Goal: Task Accomplishment & Management: Manage account settings

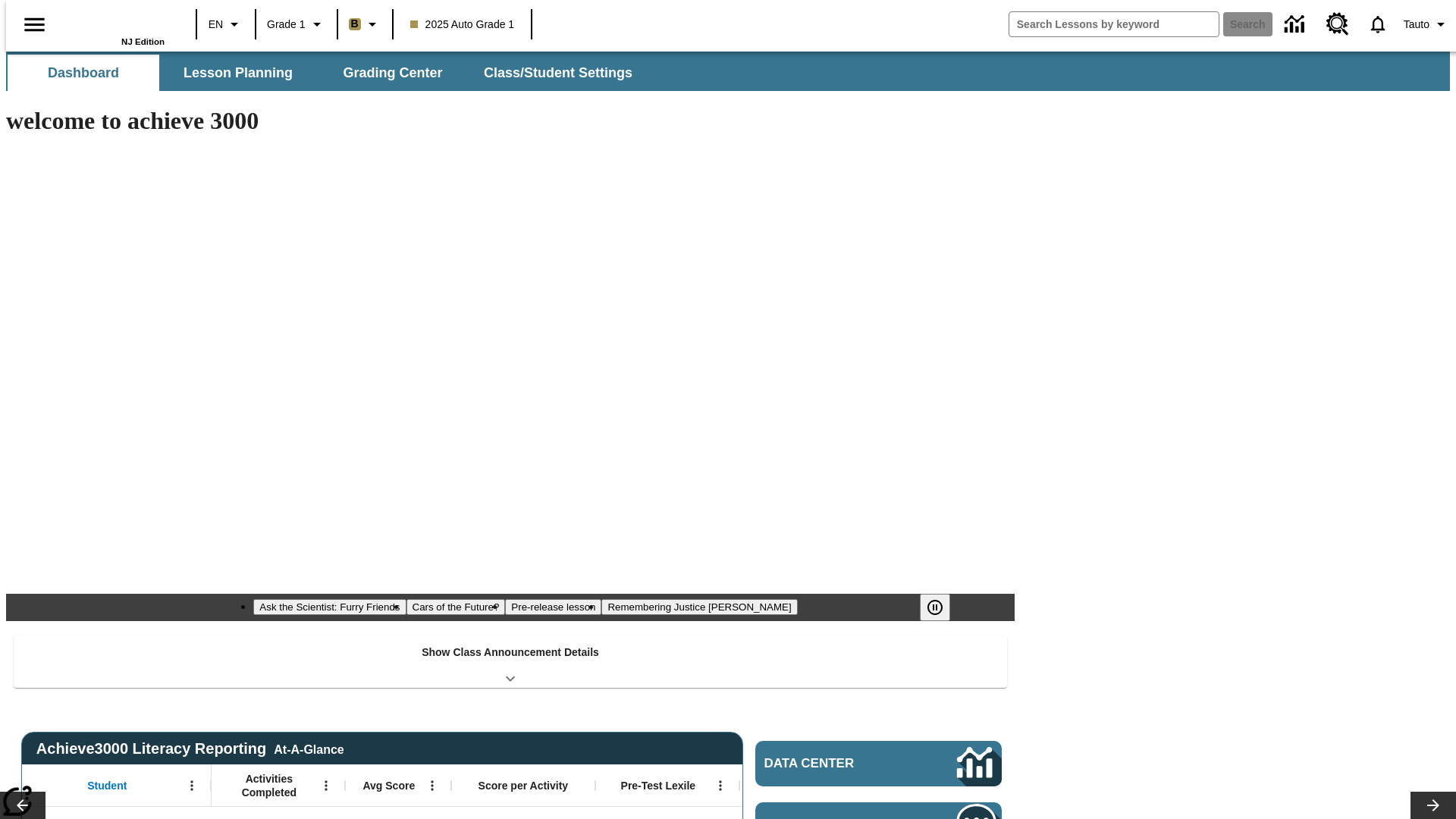
type input "-1"
click at [551, 73] on button "Class/Student Settings" at bounding box center [559, 73] width 174 height 36
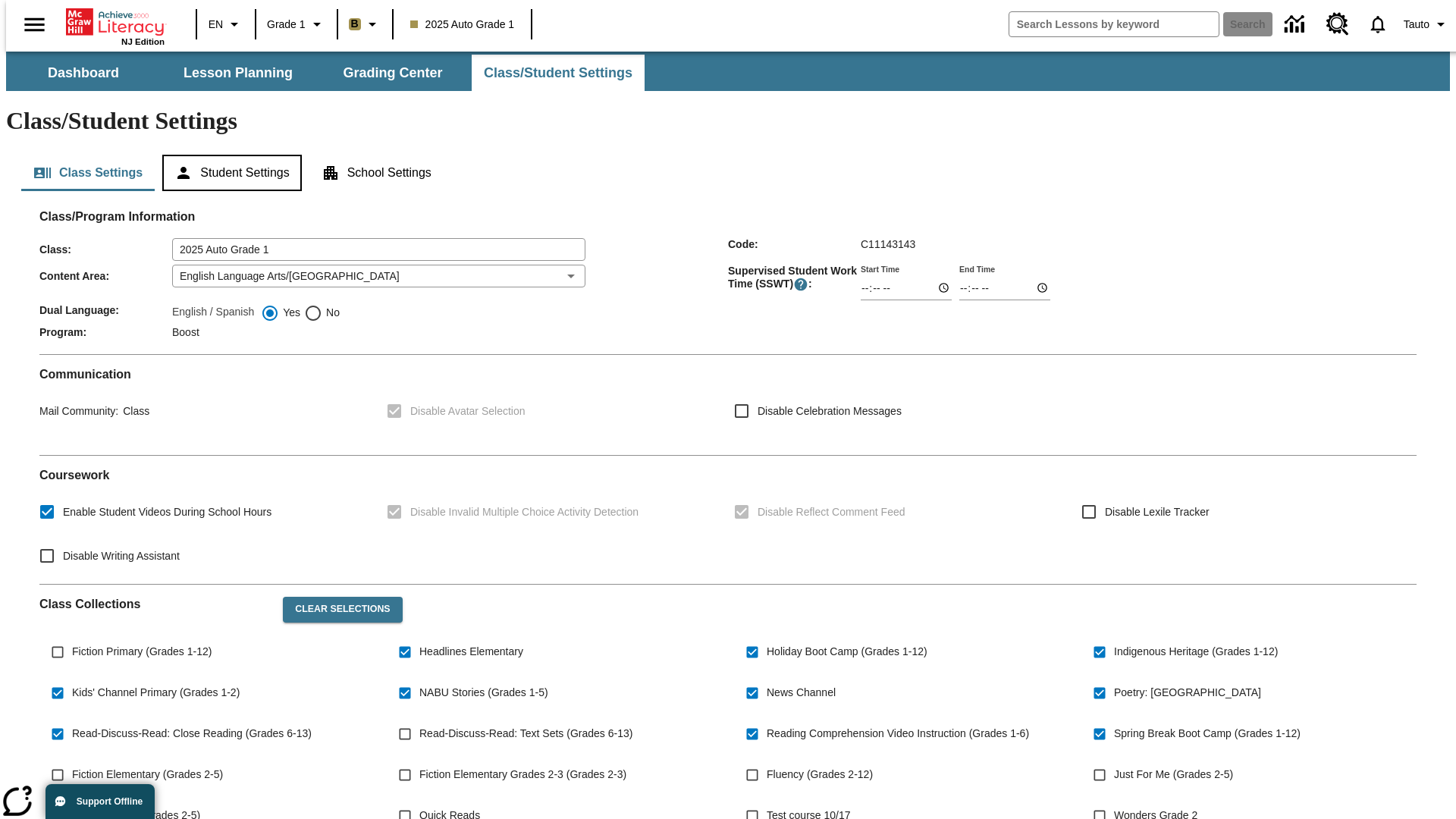
click at [228, 154] on button "Student Settings" at bounding box center [231, 172] width 139 height 36
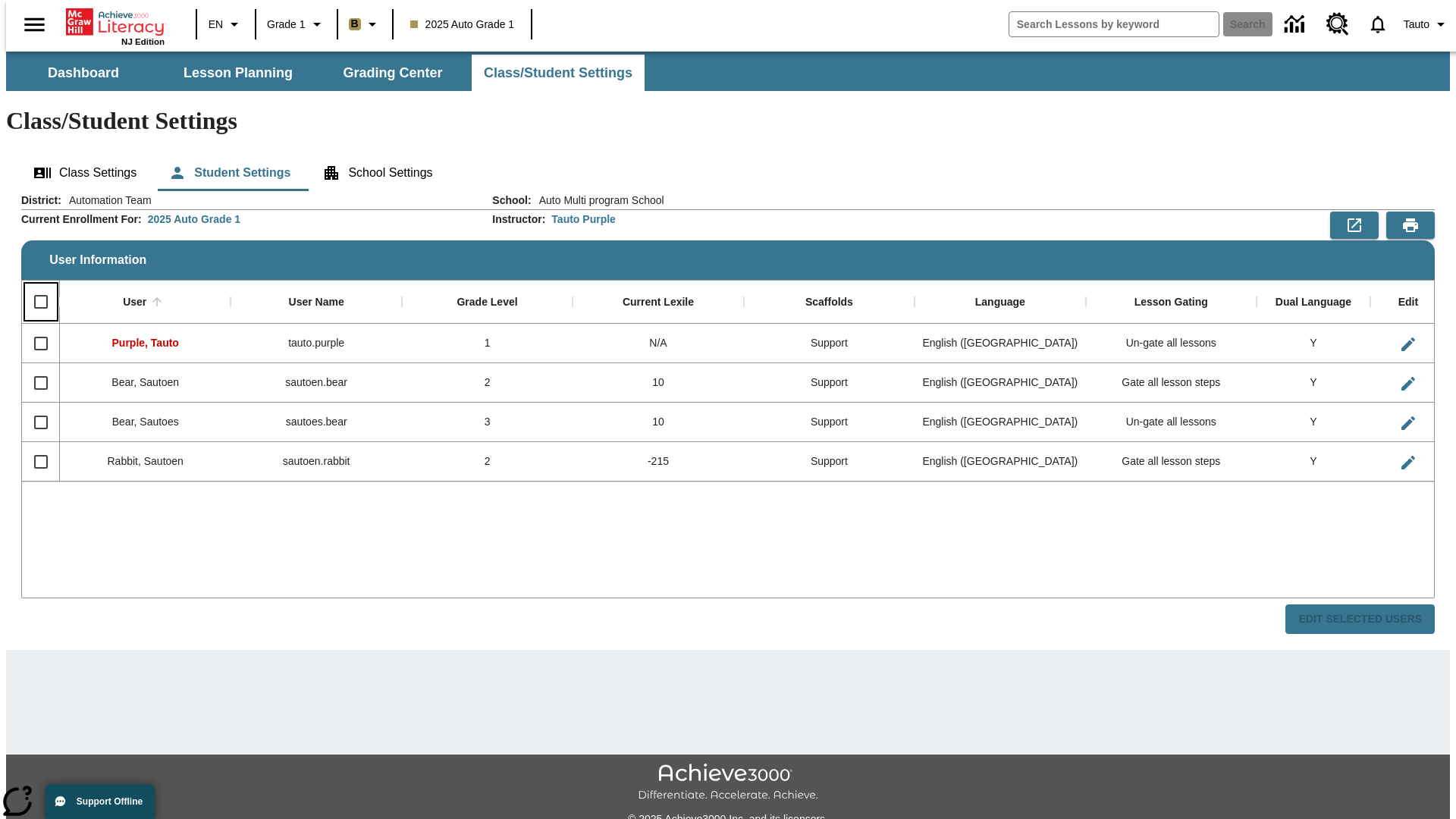
click at [34, 286] on input "Select all rows" at bounding box center [41, 302] width 32 height 32
checkbox input "true"
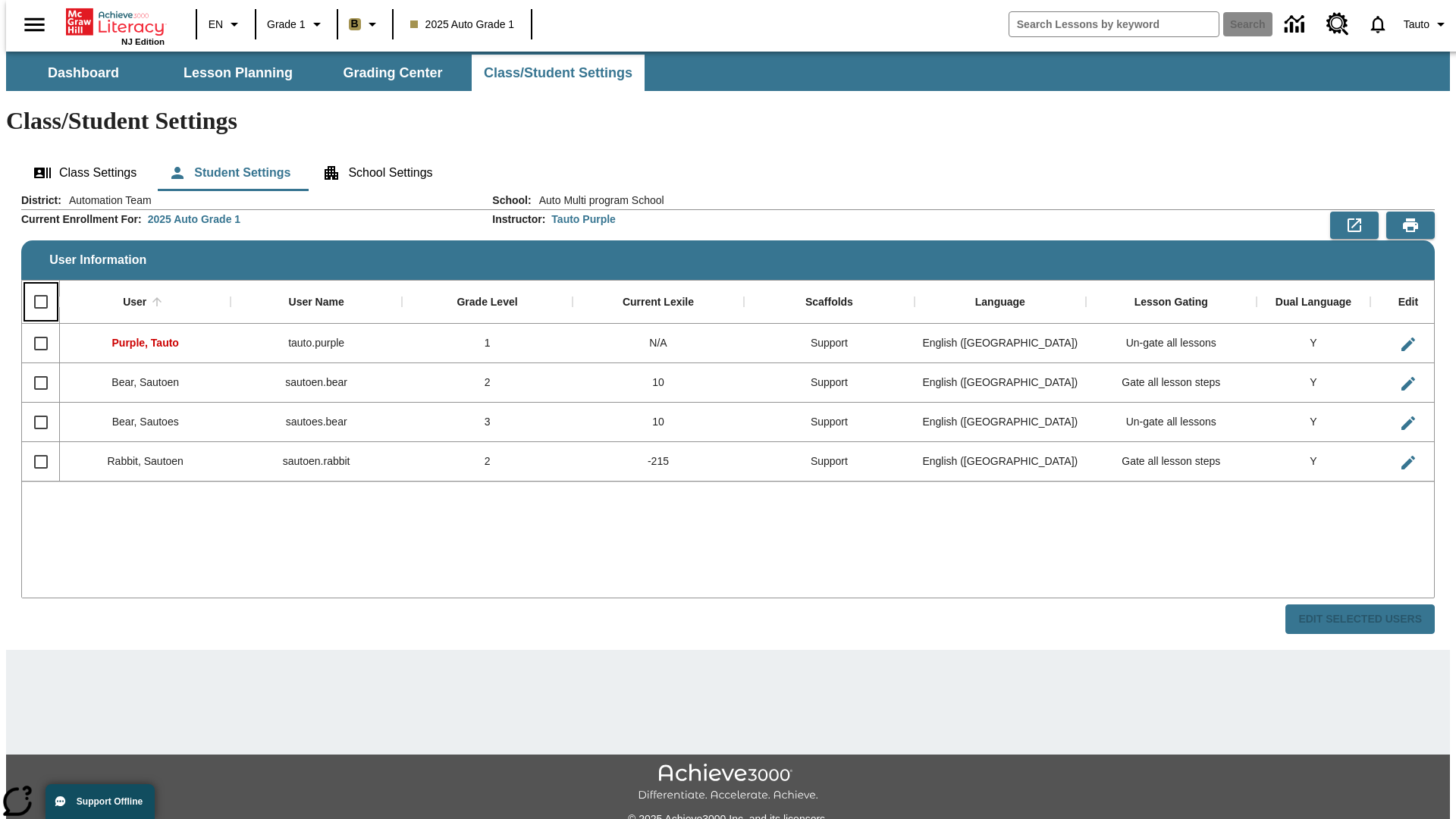
checkbox input "true"
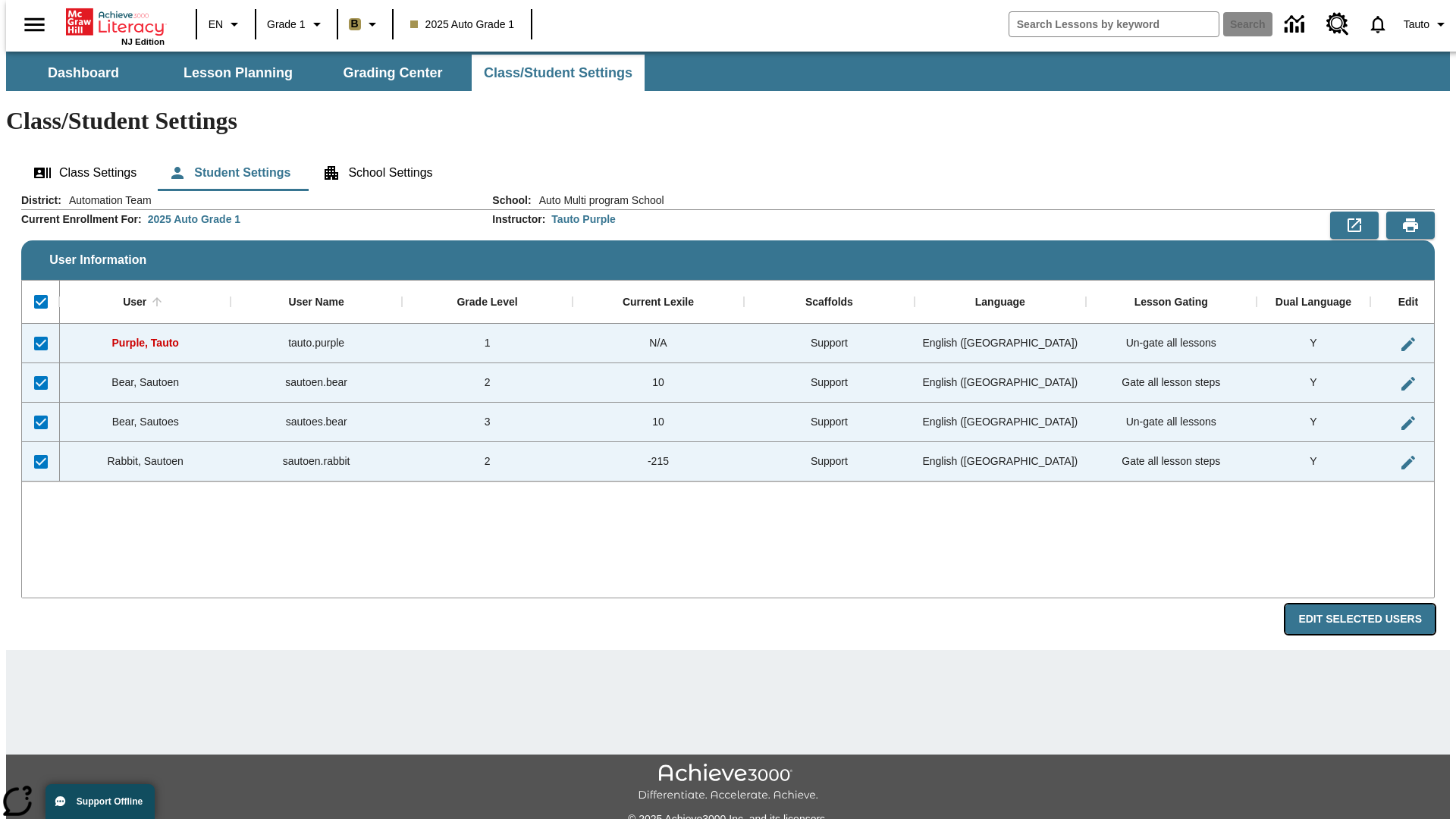
click at [1372, 604] on button "Edit Selected Users" at bounding box center [1360, 618] width 150 height 29
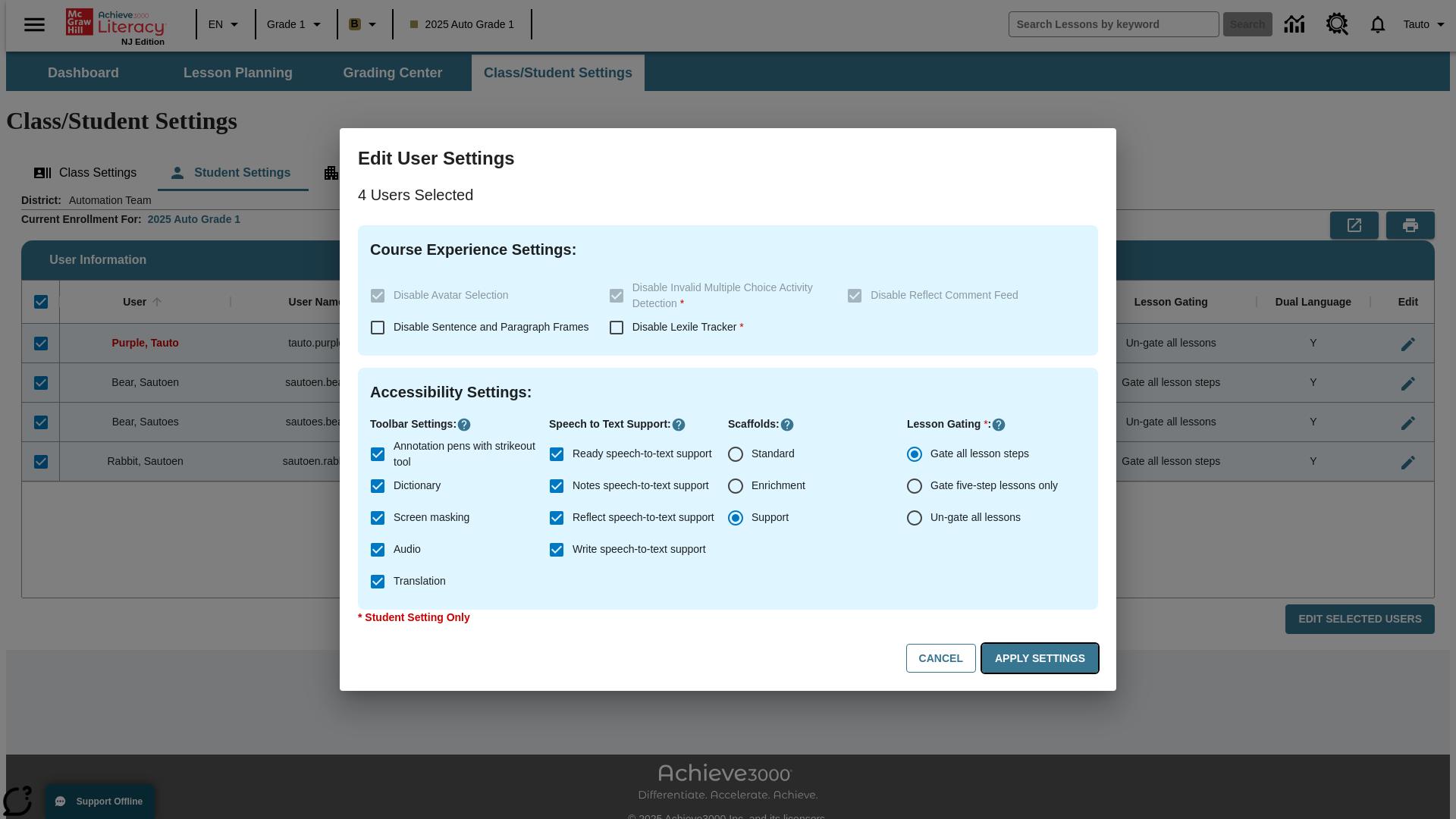
click at [1043, 658] on button "Apply Settings" at bounding box center [1039, 658] width 116 height 29
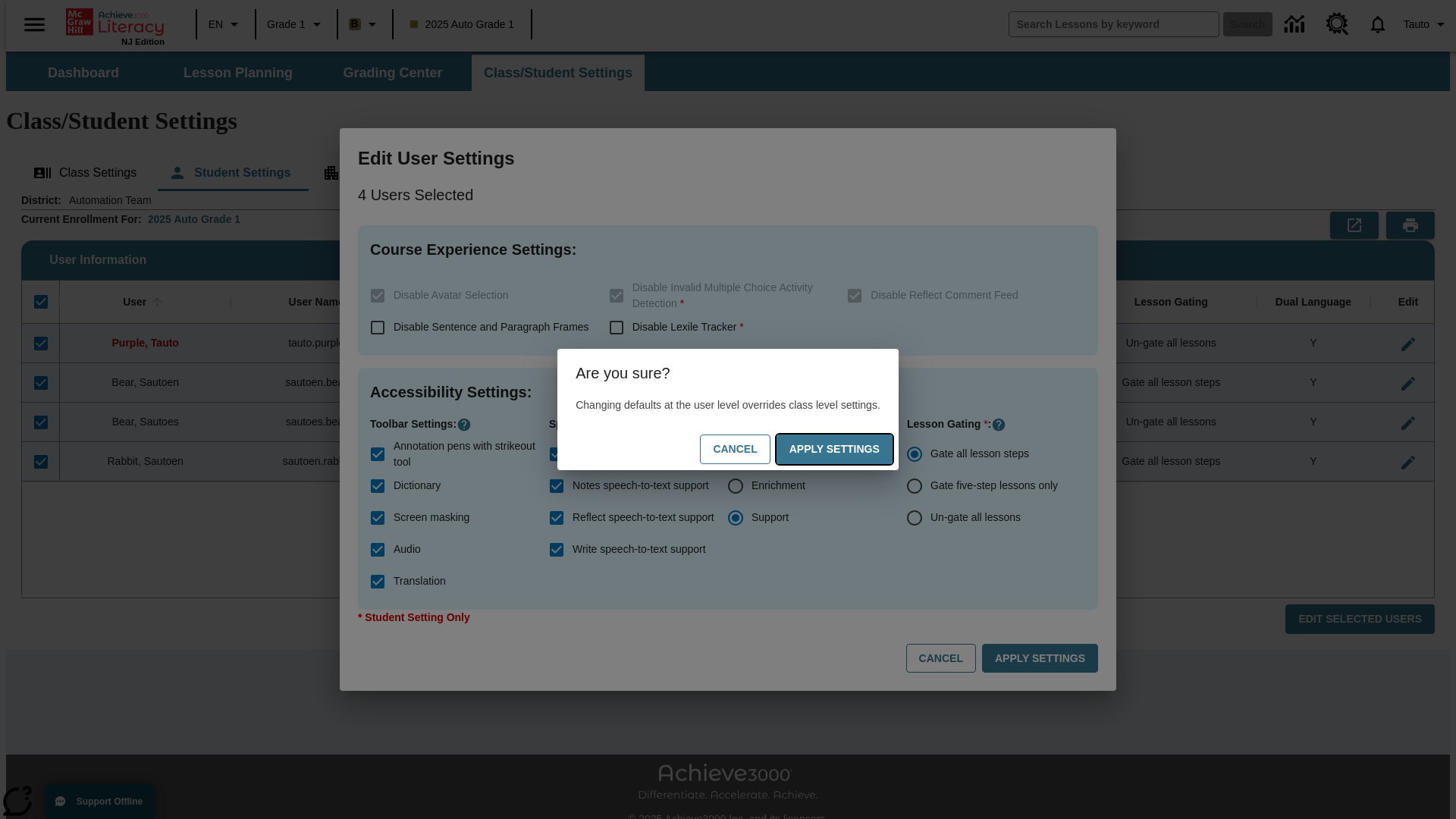
click at [849, 449] on button "Apply Settings" at bounding box center [834, 449] width 116 height 29
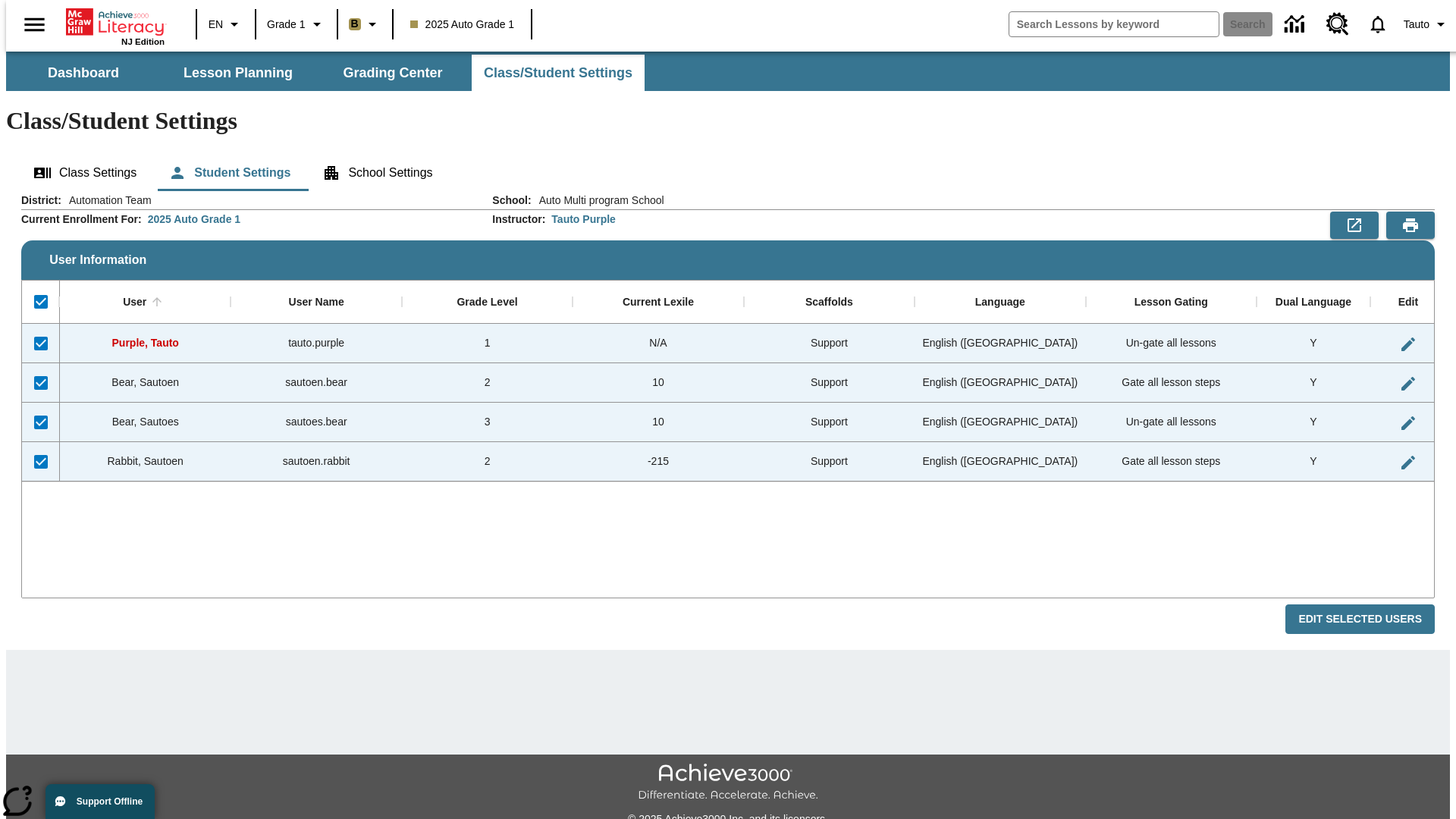
checkbox input "false"
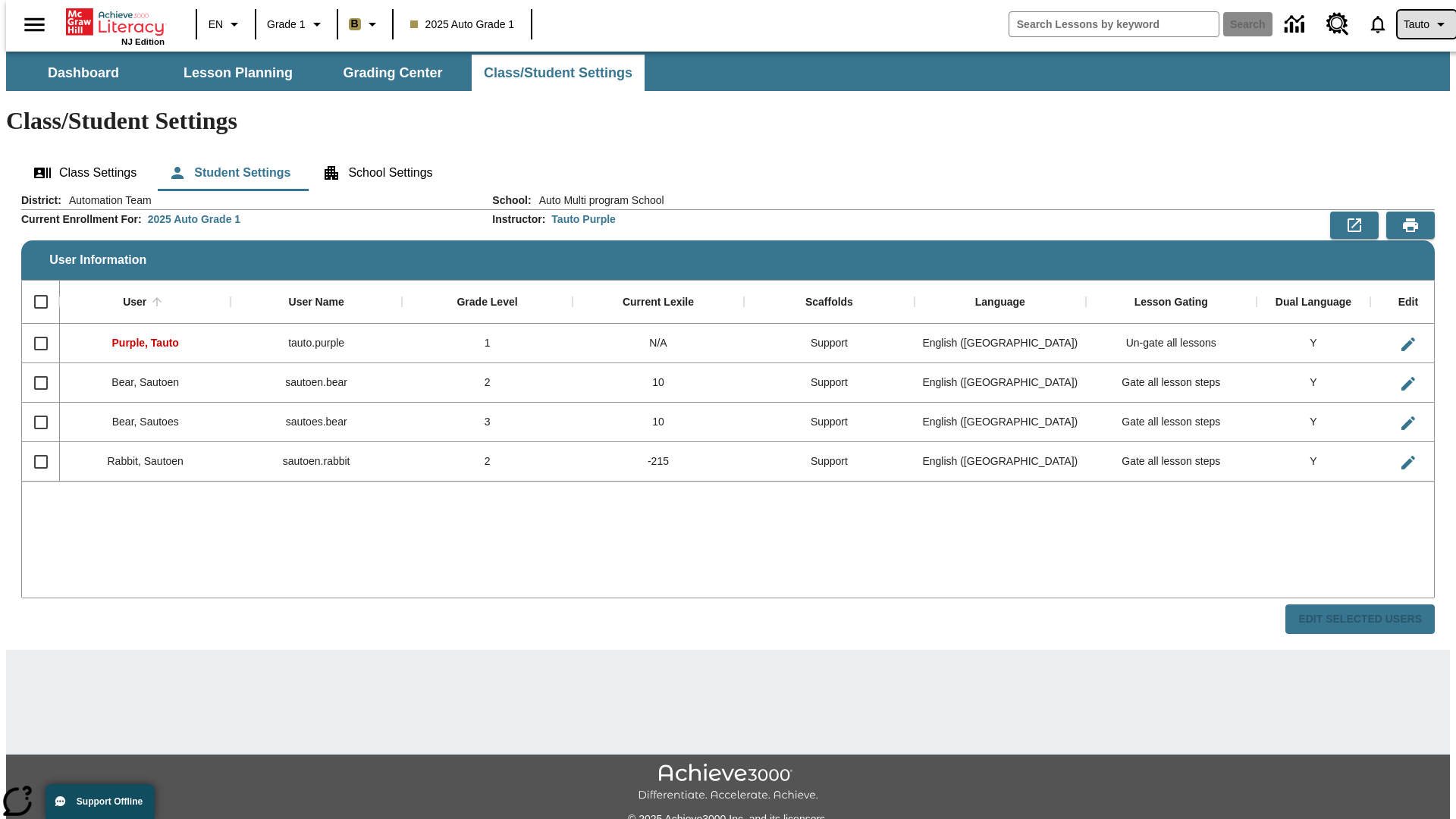
click at [1419, 25] on span "Tauto" at bounding box center [1416, 25] width 26 height 16
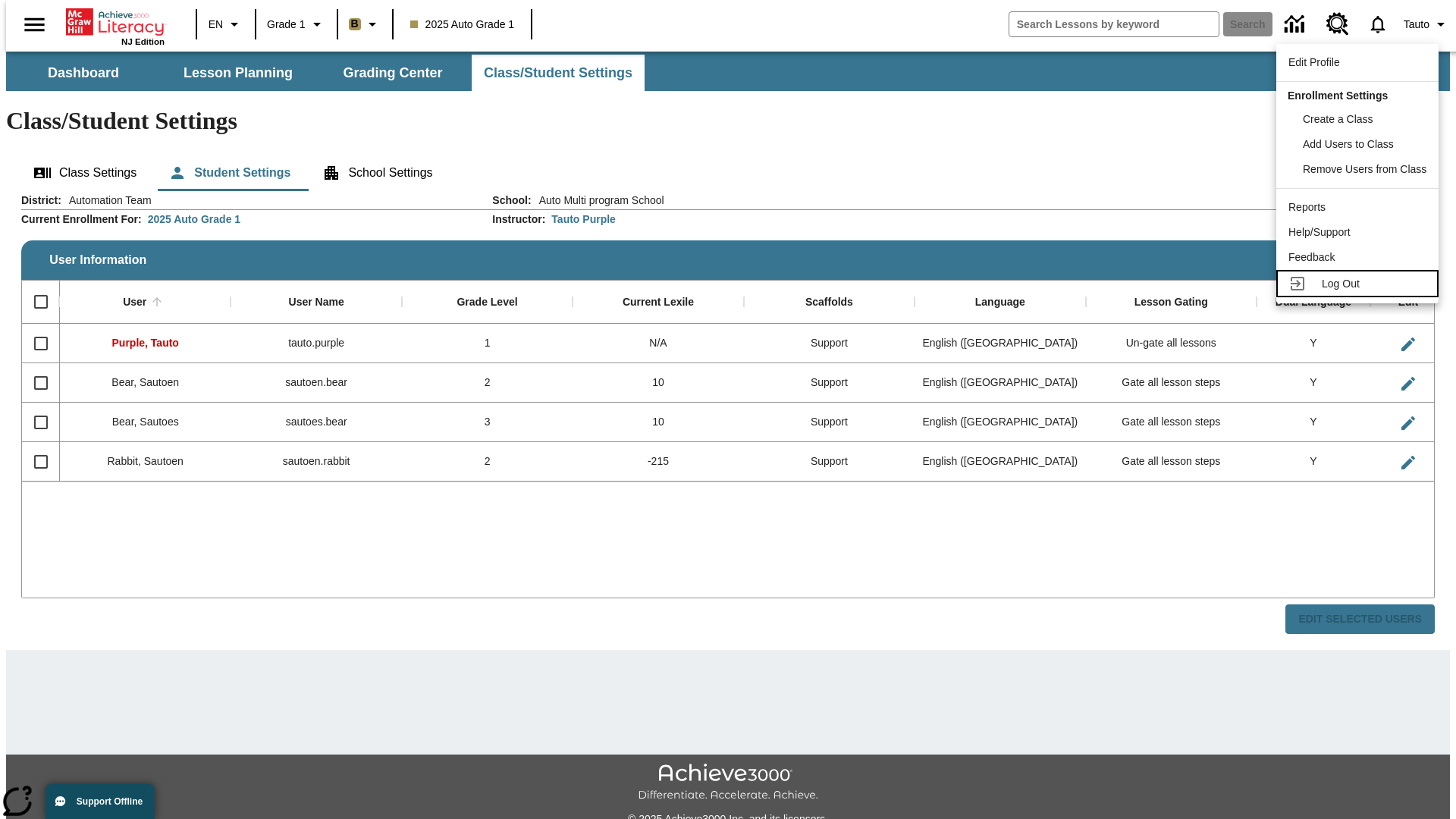
click at [1359, 284] on span "Log Out" at bounding box center [1341, 283] width 38 height 12
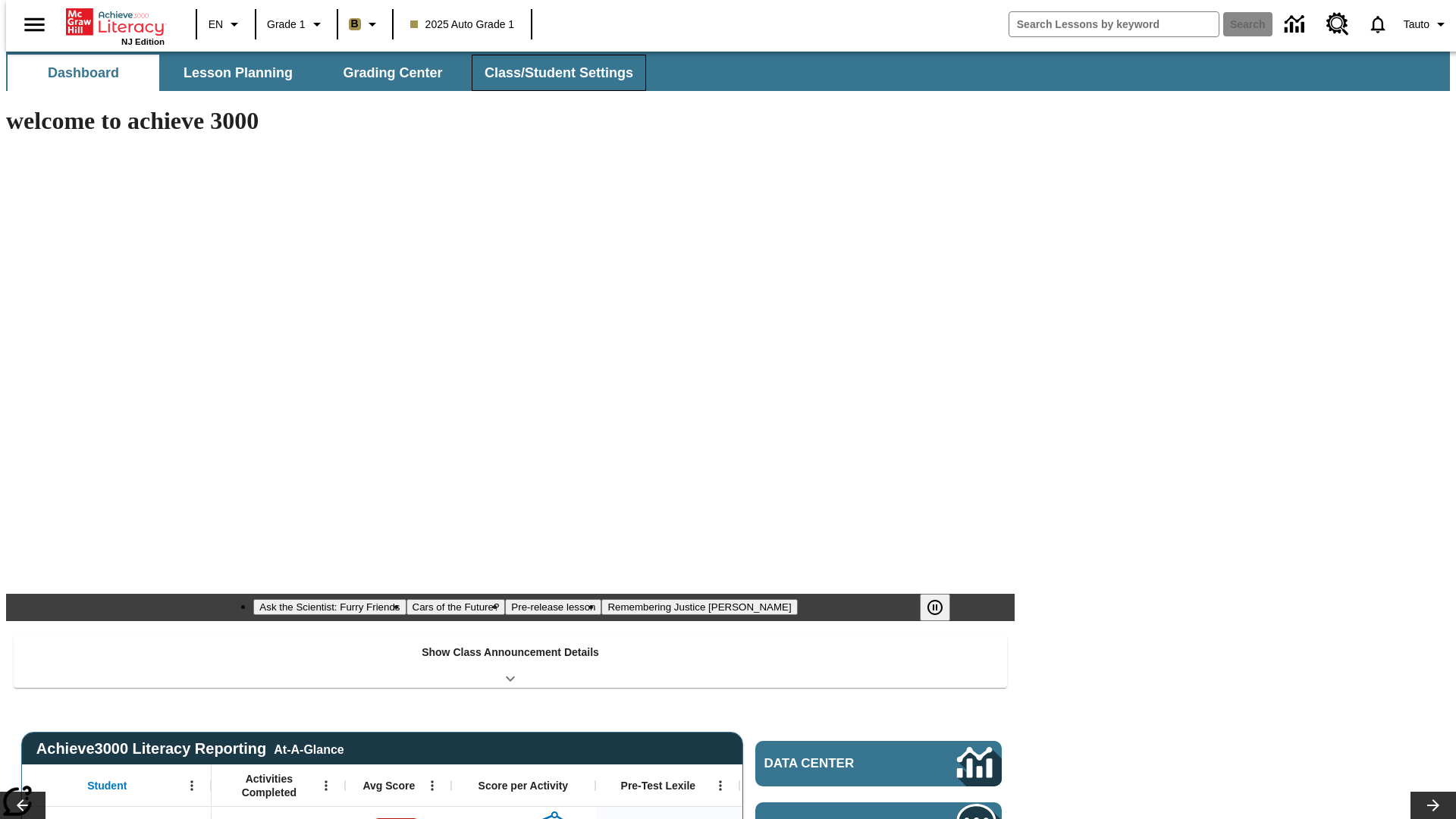
click at [551, 73] on button "Class/Student Settings" at bounding box center [559, 73] width 174 height 36
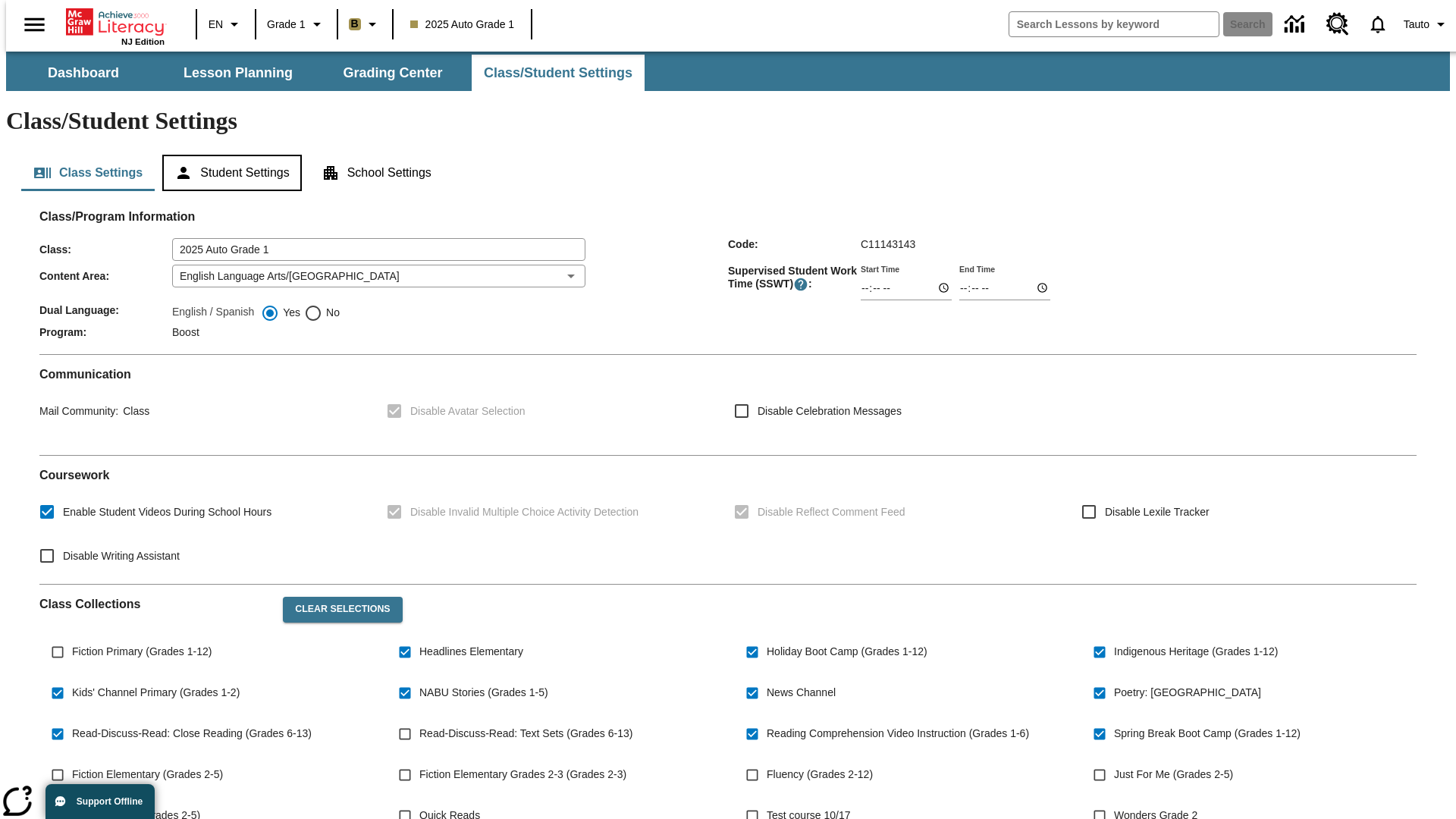
click at [228, 154] on button "Student Settings" at bounding box center [231, 172] width 139 height 36
